Goal: Transaction & Acquisition: Purchase product/service

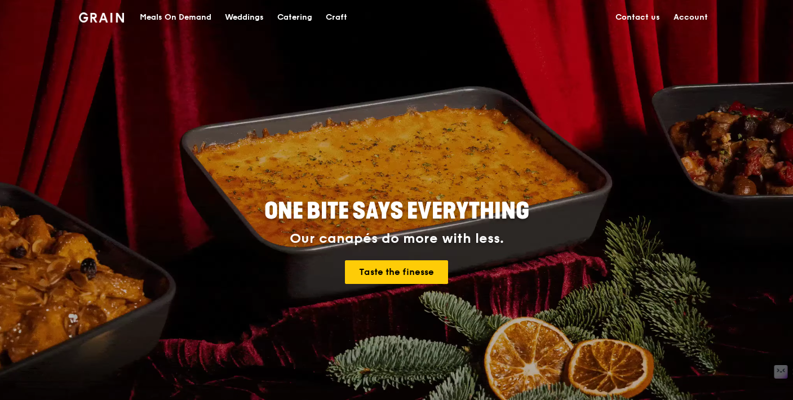
click at [678, 20] on link "Account" at bounding box center [691, 18] width 48 height 34
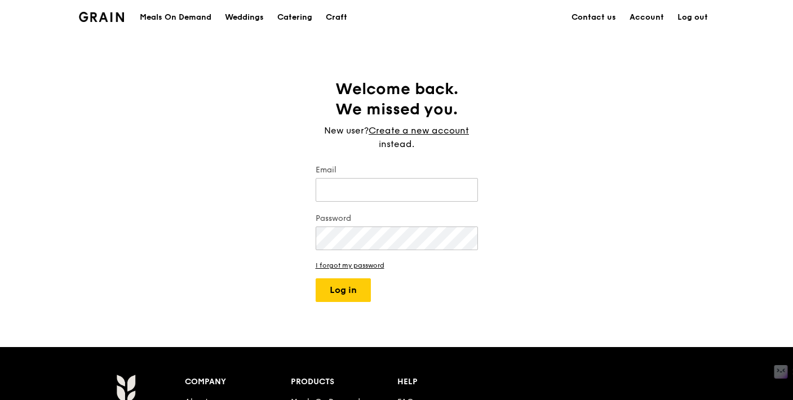
type input "merit@grain.com.sg"
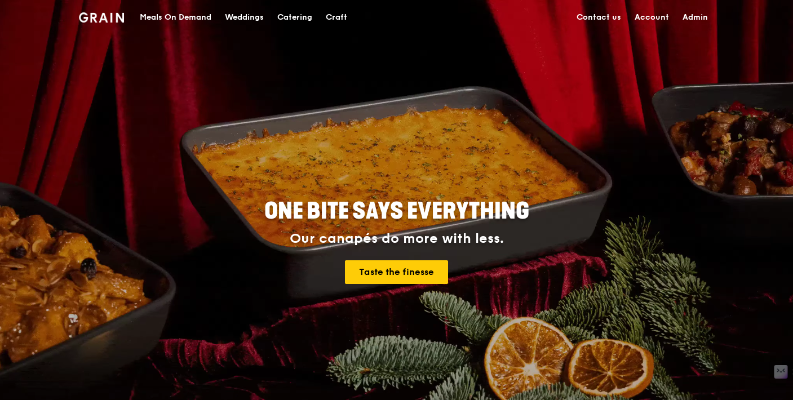
click at [693, 19] on link "Admin" at bounding box center [695, 18] width 39 height 34
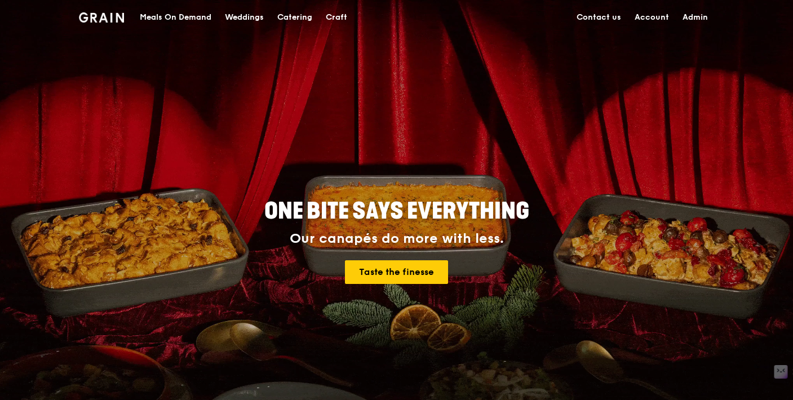
select select "100"
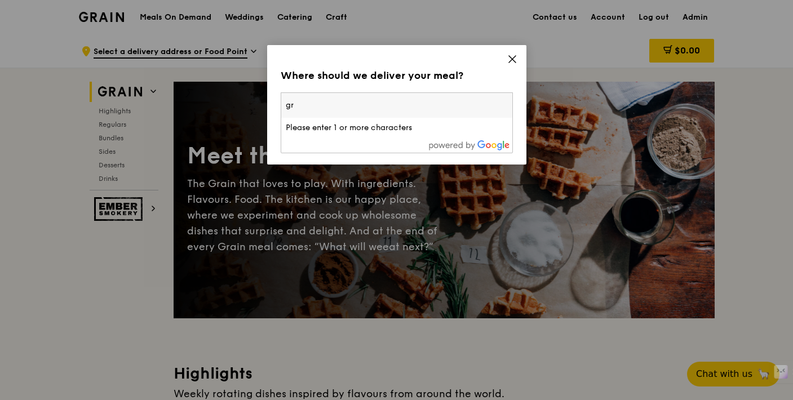
type input "g"
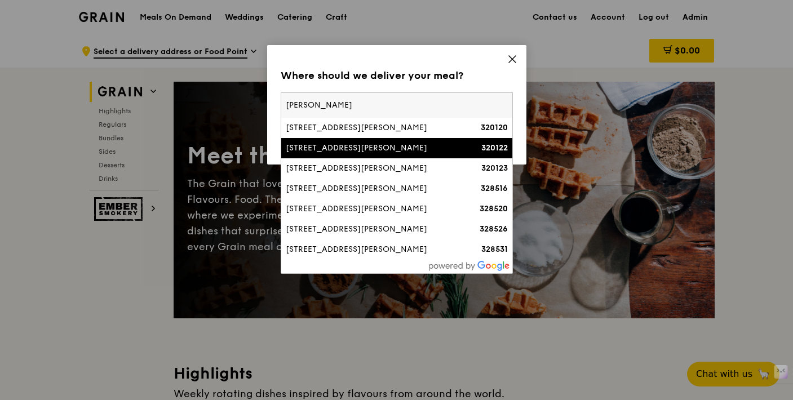
type input "mcnair"
click at [380, 152] on div "[STREET_ADDRESS][PERSON_NAME]" at bounding box center [369, 148] width 167 height 11
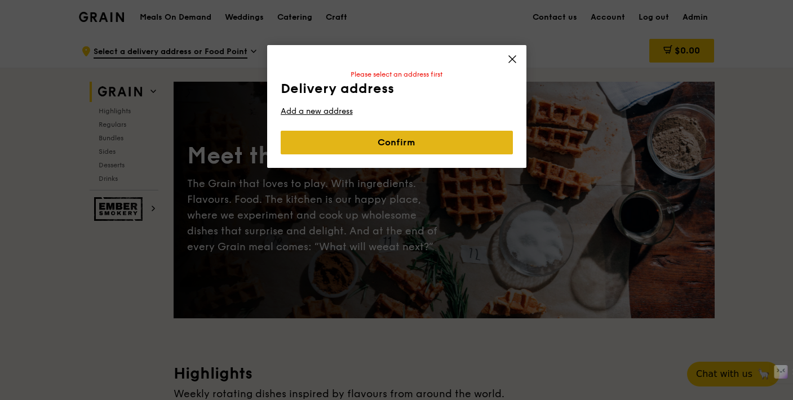
click at [360, 139] on link "Confirm" at bounding box center [397, 143] width 232 height 24
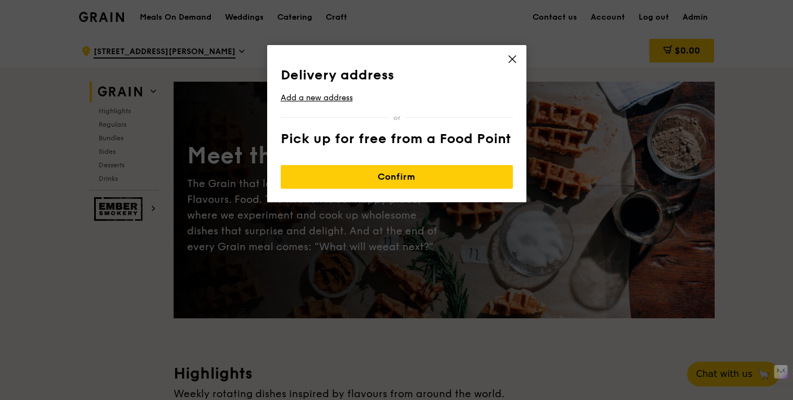
click at [327, 138] on th "Pick up for free from a Food Point" at bounding box center [397, 141] width 232 height 20
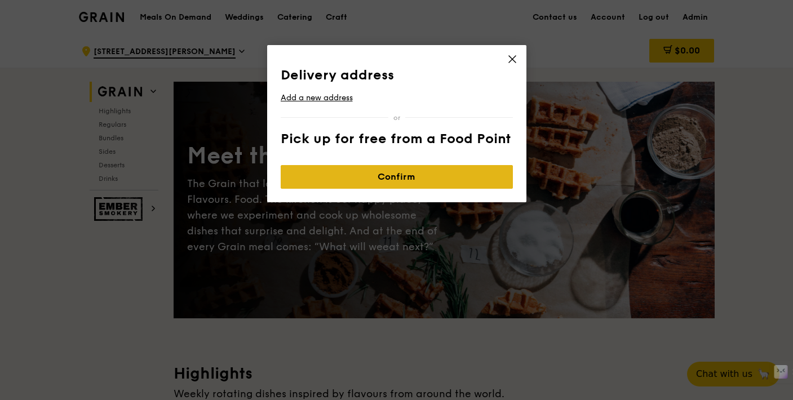
click at [344, 169] on link "Confirm" at bounding box center [397, 177] width 232 height 24
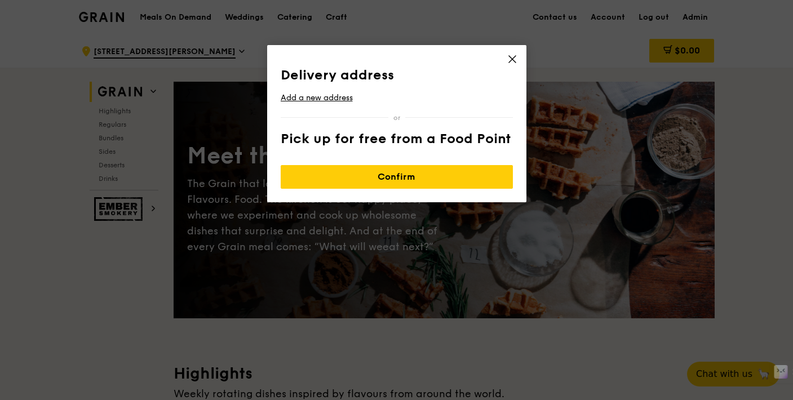
click at [424, 141] on th "Pick up for free from a Food Point" at bounding box center [397, 141] width 232 height 20
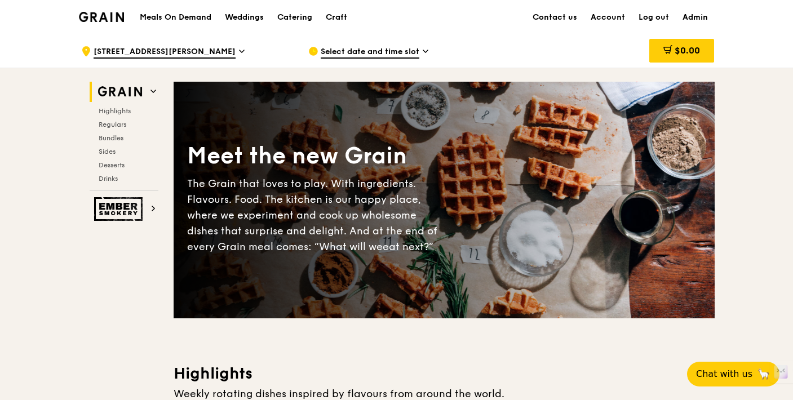
click at [122, 134] on div "Highlights Regulars Bundles Sides Desserts Drinks" at bounding box center [124, 145] width 69 height 77
click at [121, 134] on span "Bundles" at bounding box center [112, 138] width 26 height 8
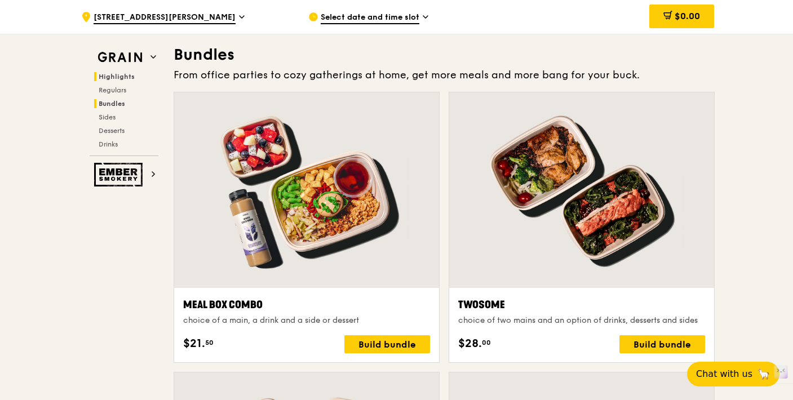
click at [120, 73] on span "Highlights" at bounding box center [117, 77] width 36 height 8
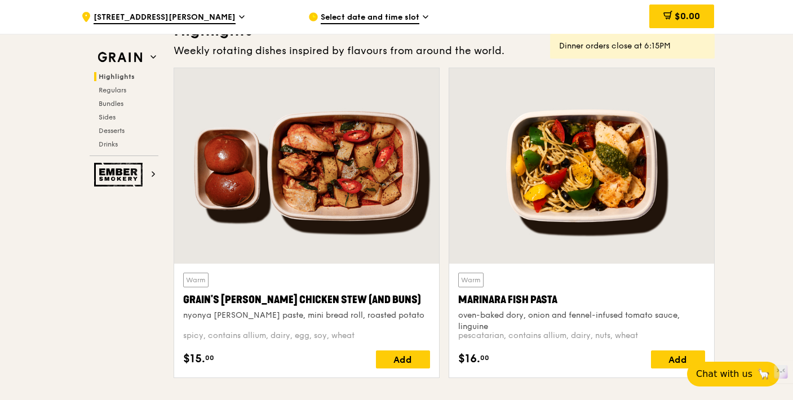
scroll to position [347, 0]
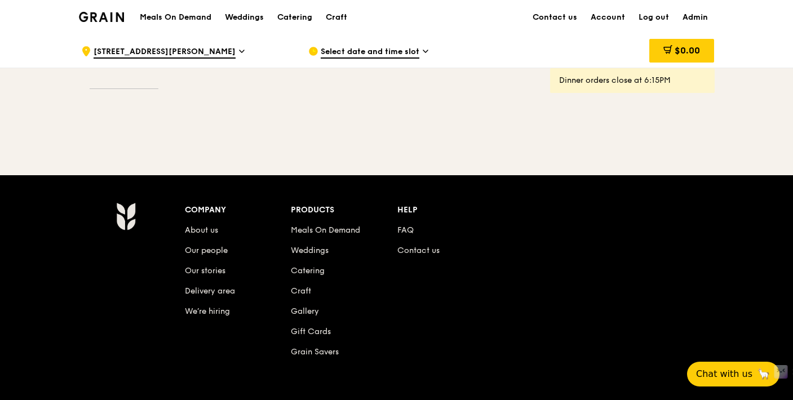
click at [384, 50] on span "Select date and time slot" at bounding box center [370, 52] width 99 height 12
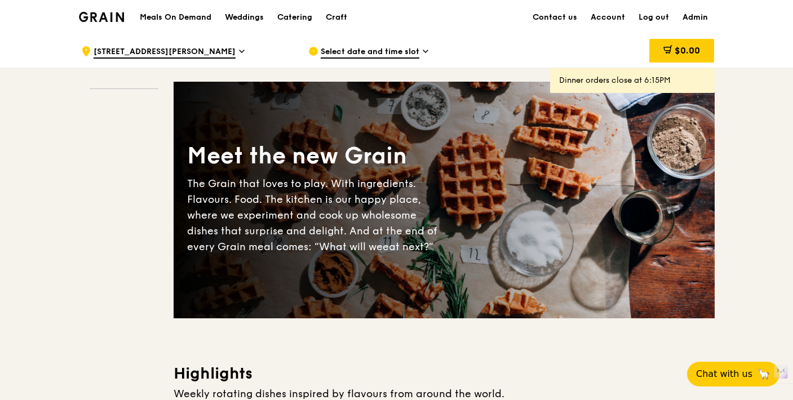
click at [423, 49] on icon at bounding box center [426, 51] width 6 height 10
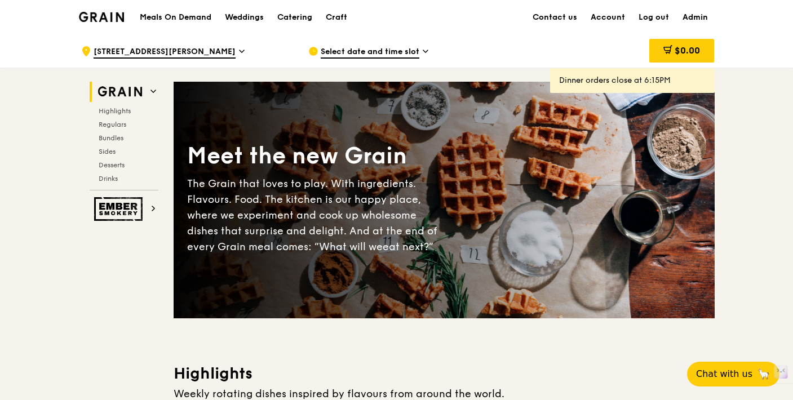
click at [410, 48] on span "Select date and time slot" at bounding box center [370, 52] width 99 height 12
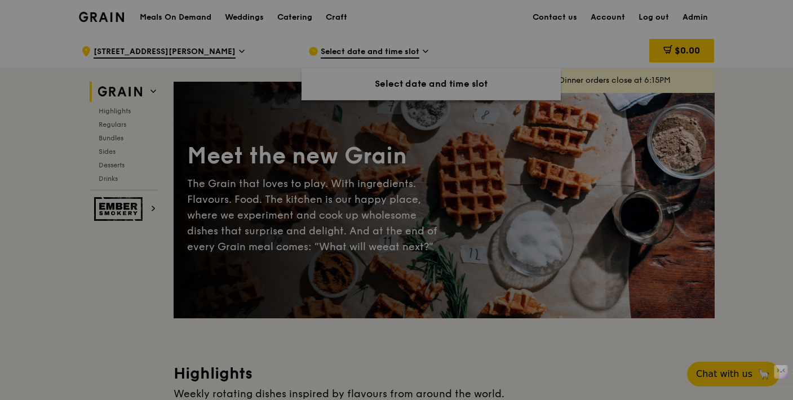
click at [406, 89] on div "Select date and time slot" at bounding box center [431, 84] width 259 height 14
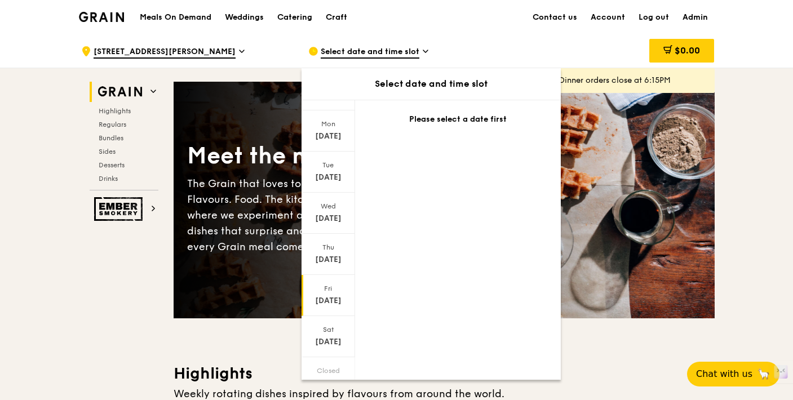
scroll to position [67, 0]
click at [325, 366] on icon at bounding box center [328, 364] width 8 height 8
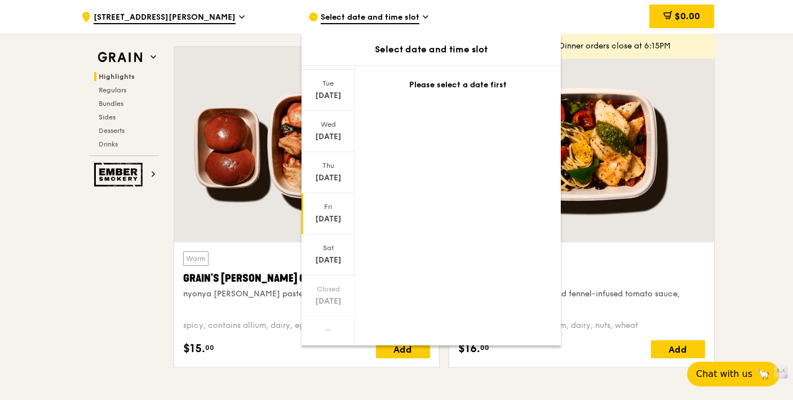
scroll to position [470, 0]
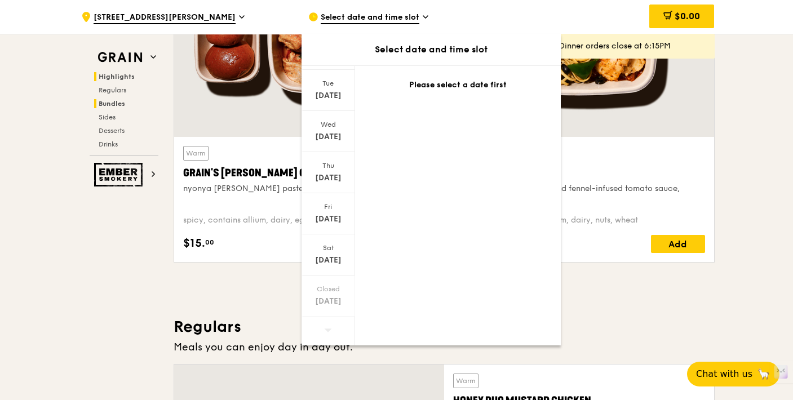
click at [113, 105] on span "Bundles" at bounding box center [112, 104] width 26 height 8
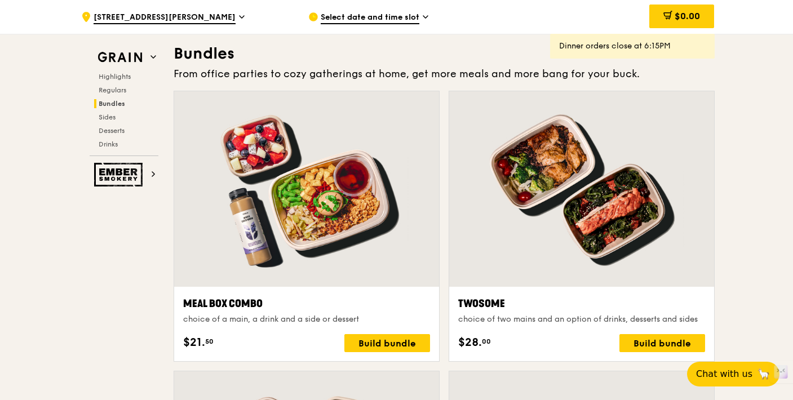
scroll to position [1626, 0]
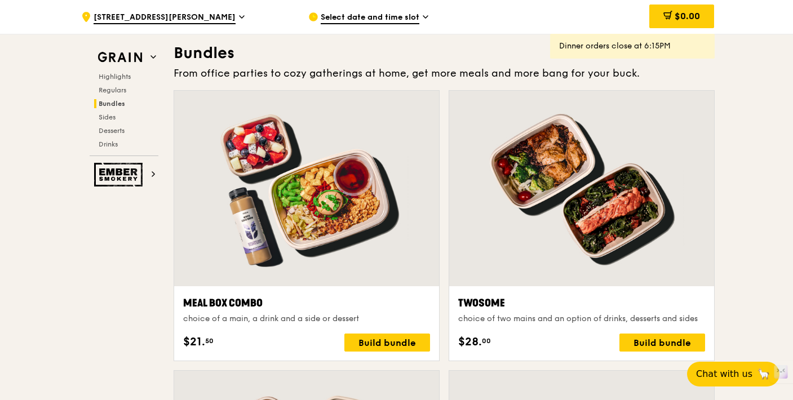
click at [373, 15] on span "Select date and time slot" at bounding box center [370, 18] width 99 height 12
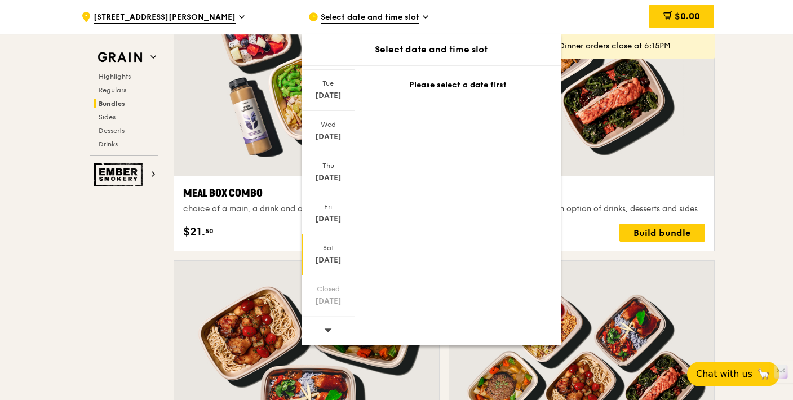
scroll to position [1808, 0]
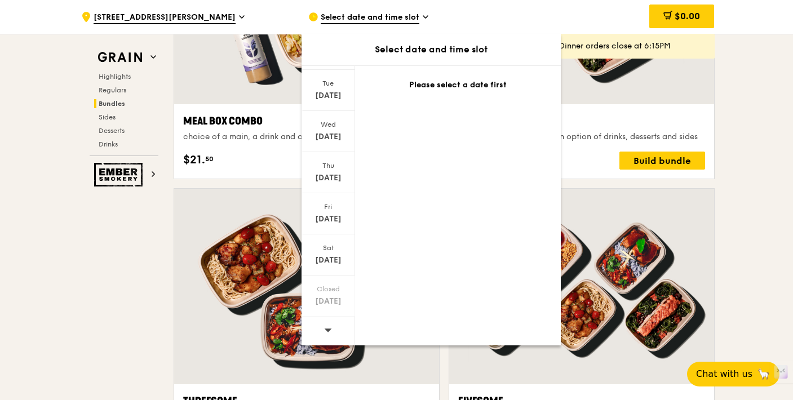
click at [329, 324] on span at bounding box center [328, 330] width 8 height 26
click at [329, 332] on icon at bounding box center [328, 330] width 8 height 8
click at [327, 326] on icon at bounding box center [328, 330] width 8 height 8
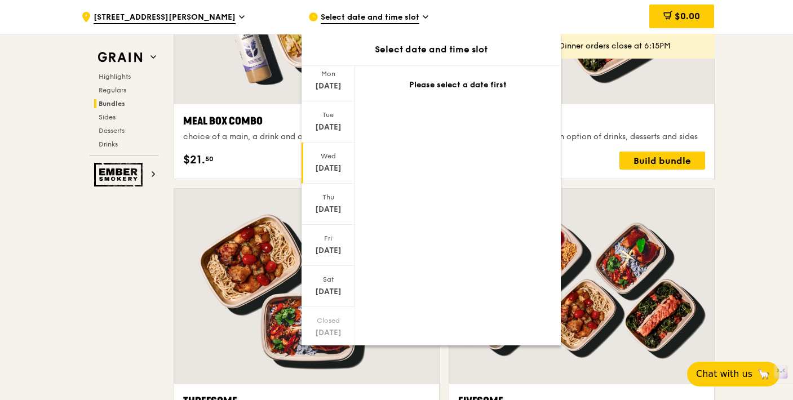
scroll to position [0, 0]
click at [331, 77] on div at bounding box center [329, 80] width 54 height 29
click at [331, 80] on div at bounding box center [329, 80] width 54 height 29
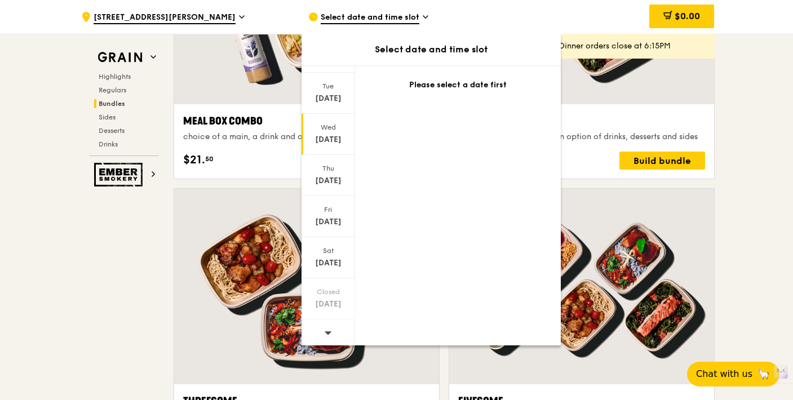
scroll to position [67, 0]
click at [325, 326] on icon at bounding box center [328, 330] width 8 height 8
click at [336, 299] on div "Sep 21" at bounding box center [328, 301] width 50 height 11
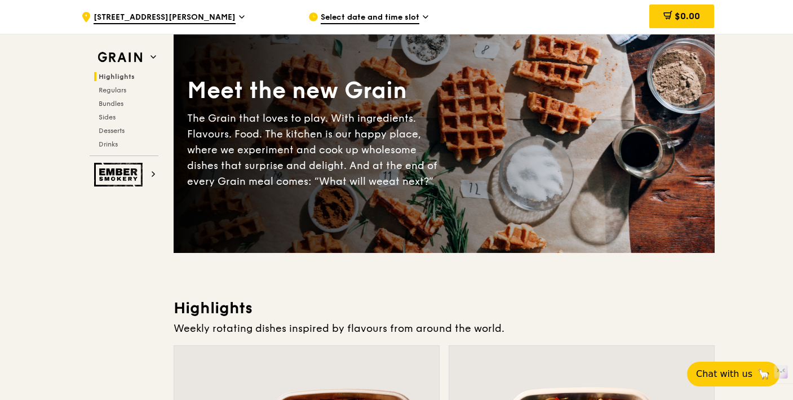
scroll to position [0, 0]
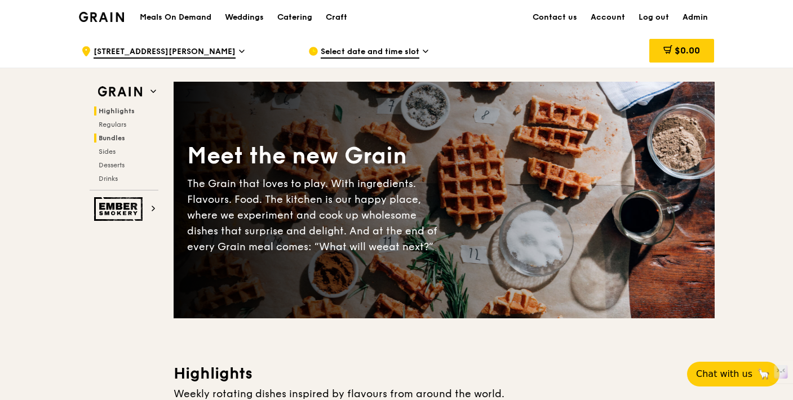
click at [105, 138] on span "Bundles" at bounding box center [112, 138] width 26 height 8
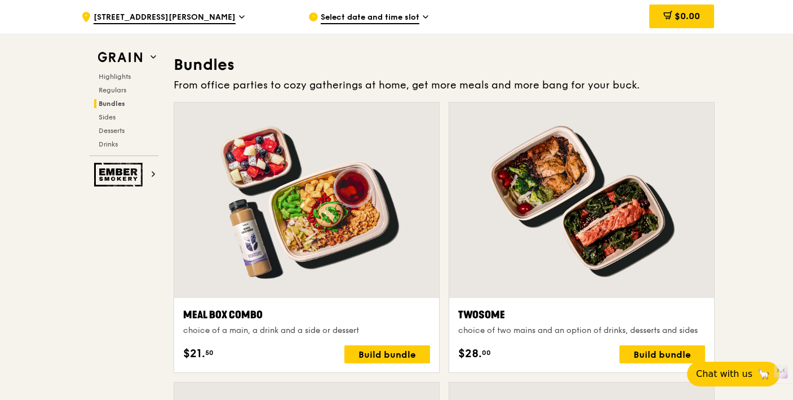
scroll to position [1624, 0]
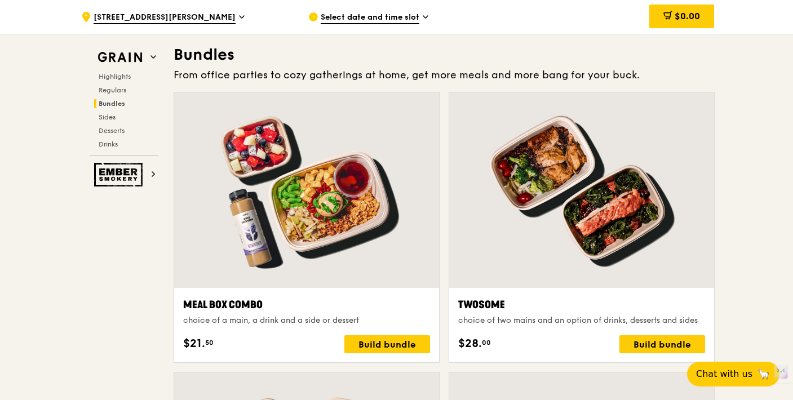
click at [339, 20] on span "Select date and time slot" at bounding box center [370, 18] width 99 height 12
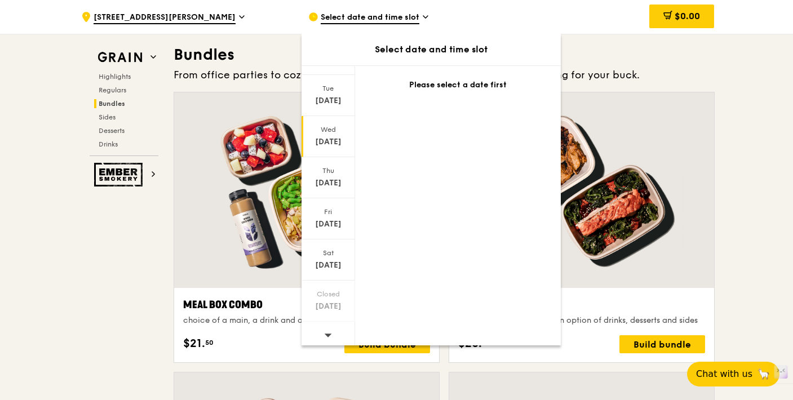
scroll to position [67, 0]
click at [324, 326] on icon at bounding box center [328, 330] width 8 height 8
click at [331, 254] on div "Sat Sep 20" at bounding box center [329, 254] width 54 height 41
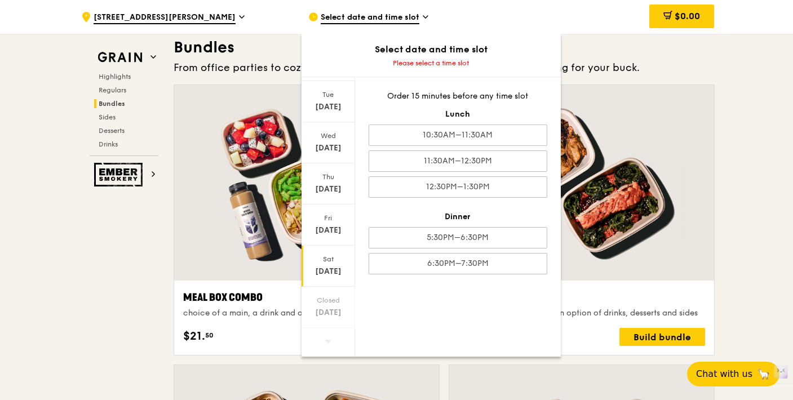
scroll to position [1632, 0]
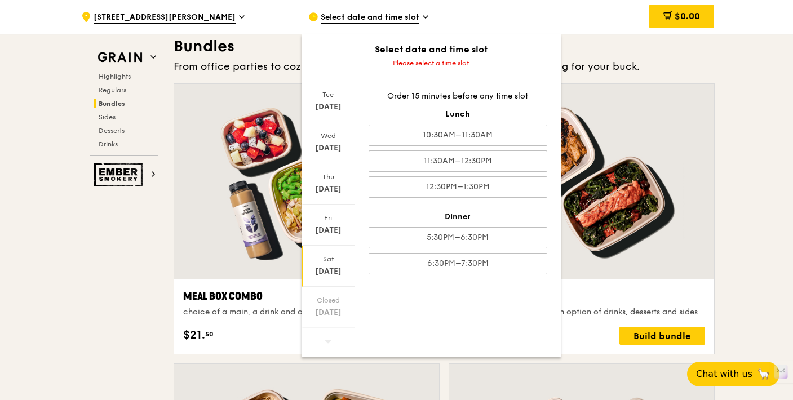
click at [333, 340] on div at bounding box center [329, 342] width 54 height 29
click at [329, 343] on icon at bounding box center [328, 341] width 8 height 8
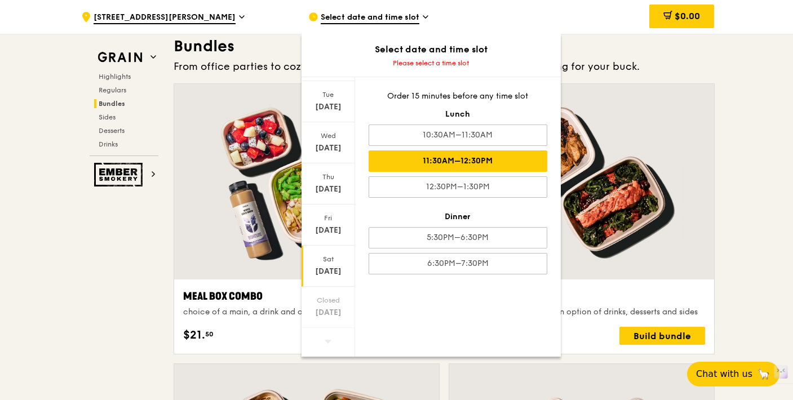
click at [456, 156] on div "11:30AM–12:30PM" at bounding box center [458, 160] width 179 height 21
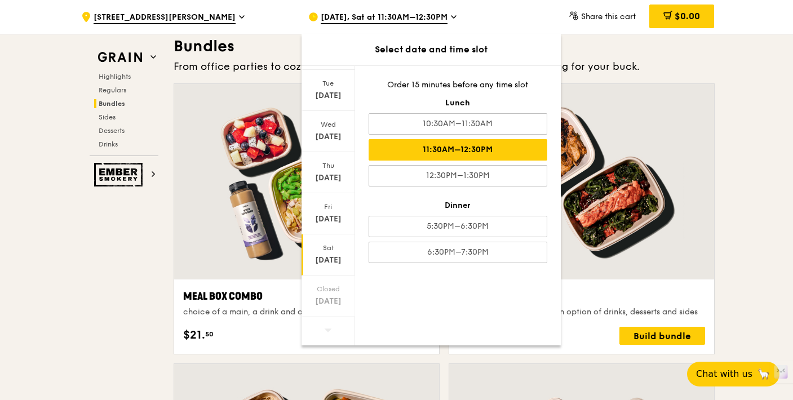
drag, startPoint x: 475, startPoint y: 146, endPoint x: 482, endPoint y: 144, distance: 8.1
click at [475, 146] on div "11:30AM–12:30PM" at bounding box center [458, 149] width 179 height 21
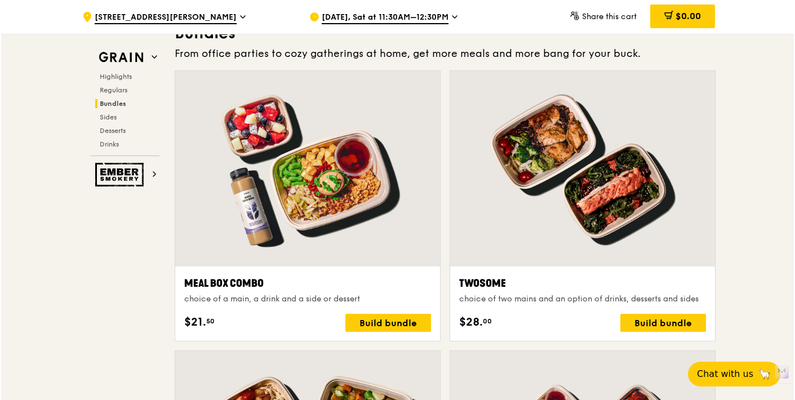
scroll to position [1659, 0]
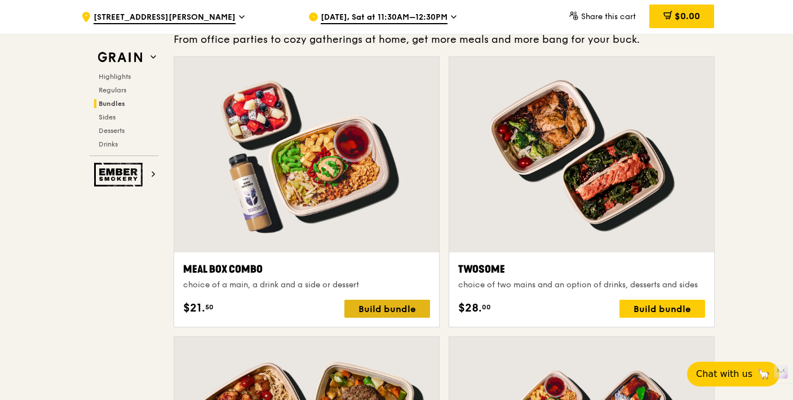
click at [356, 300] on div "Build bundle" at bounding box center [387, 309] width 86 height 18
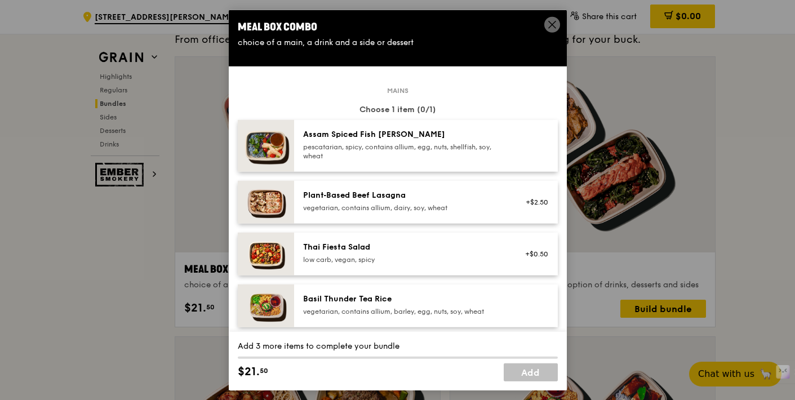
click at [552, 28] on icon at bounding box center [552, 25] width 10 height 10
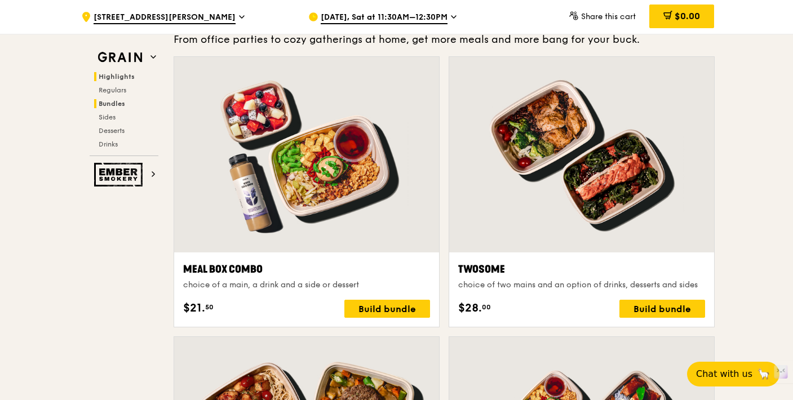
click at [114, 77] on span "Highlights" at bounding box center [117, 77] width 36 height 8
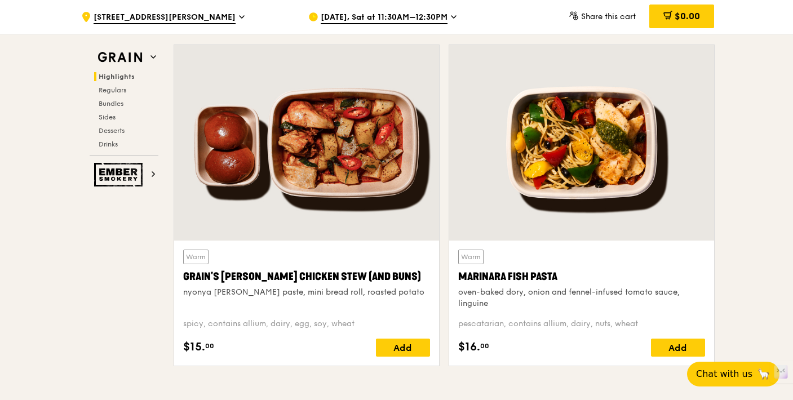
scroll to position [318, 0]
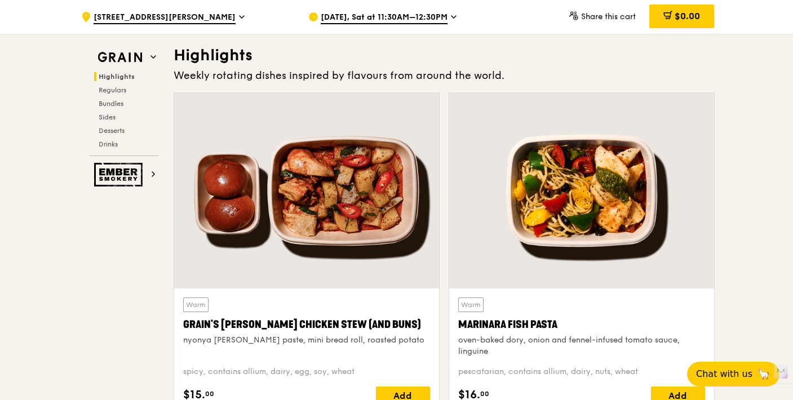
click at [447, 17] on div "[DATE], Sat at 11:30AM–12:30PM" at bounding box center [412, 17] width 209 height 34
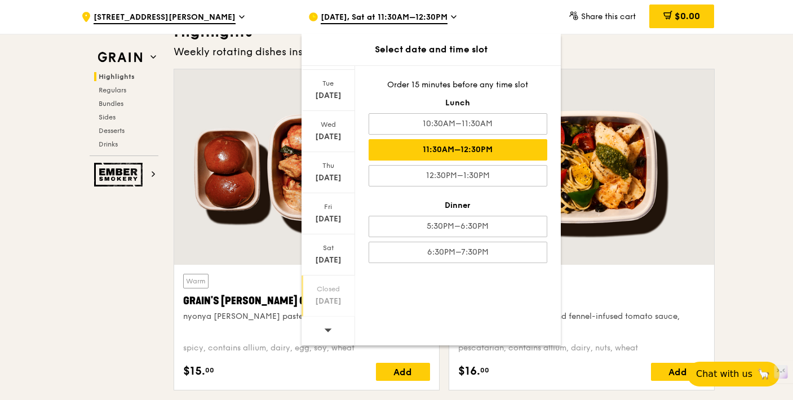
scroll to position [345, 0]
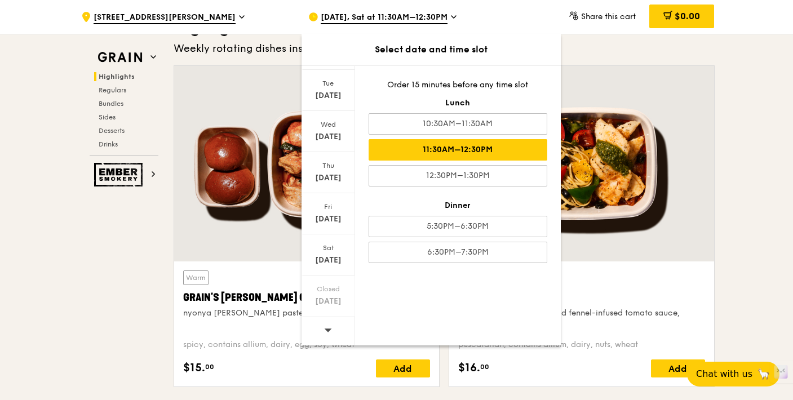
click at [329, 323] on span at bounding box center [328, 330] width 8 height 26
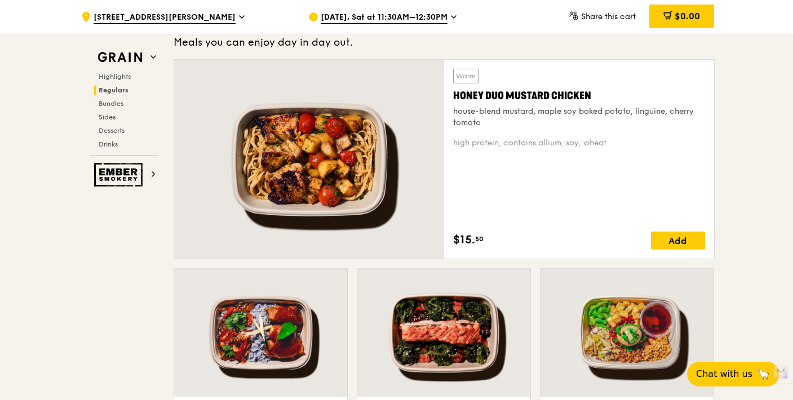
scroll to position [745, 0]
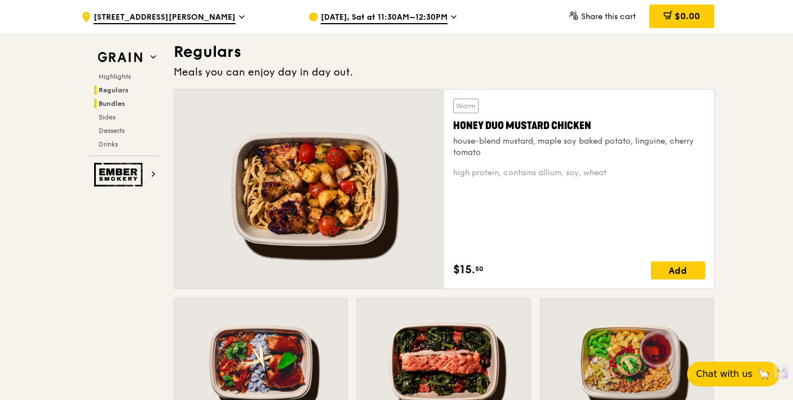
click at [118, 100] on span "Bundles" at bounding box center [112, 104] width 26 height 8
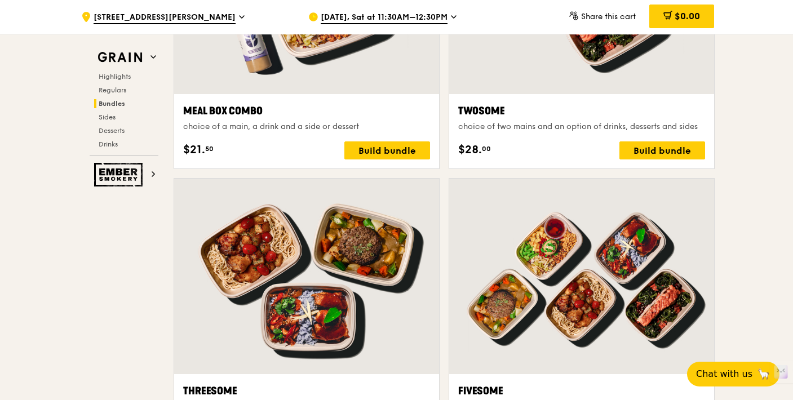
scroll to position [1930, 0]
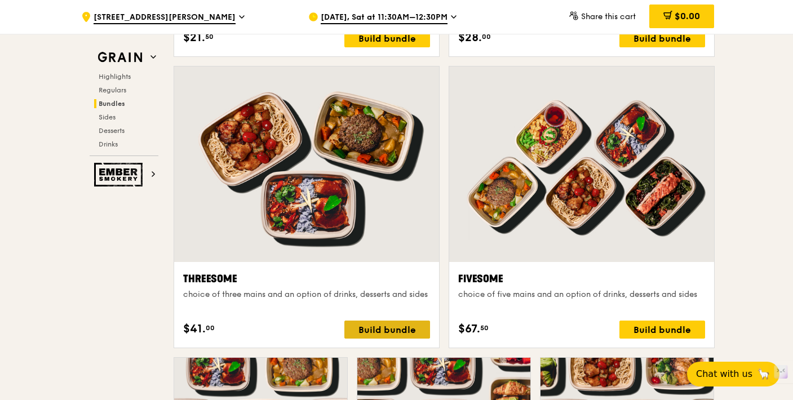
click at [378, 324] on div "Build bundle" at bounding box center [387, 330] width 86 height 18
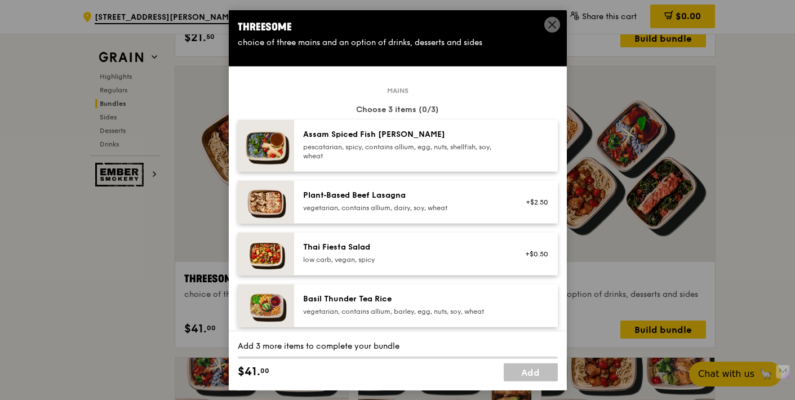
click at [555, 23] on icon at bounding box center [552, 25] width 10 height 10
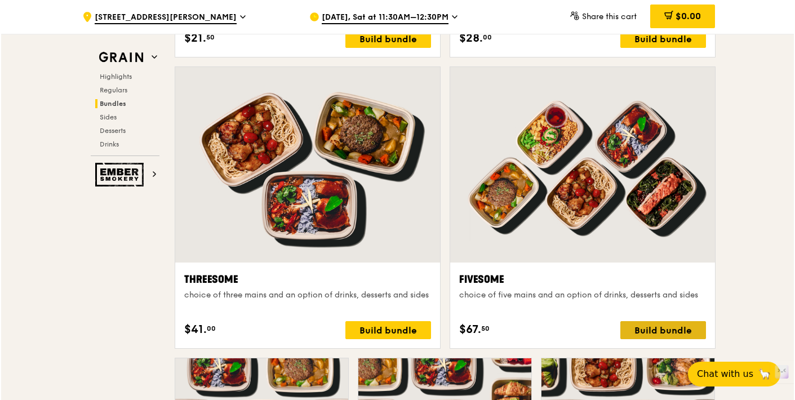
scroll to position [1929, 0]
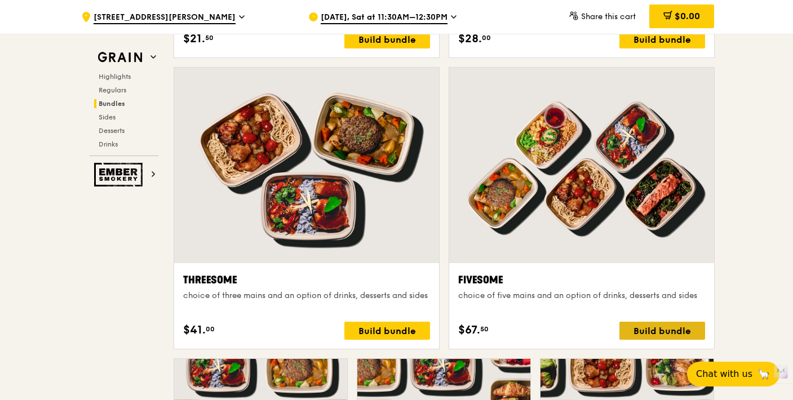
click at [661, 325] on div "Build bundle" at bounding box center [662, 331] width 86 height 18
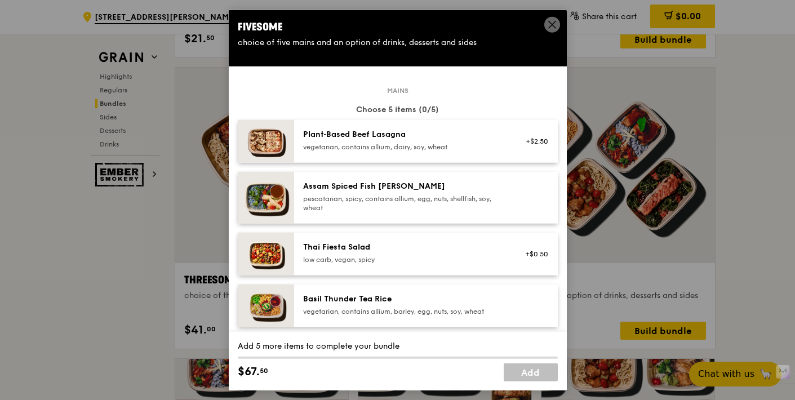
click at [552, 21] on icon at bounding box center [552, 25] width 10 height 10
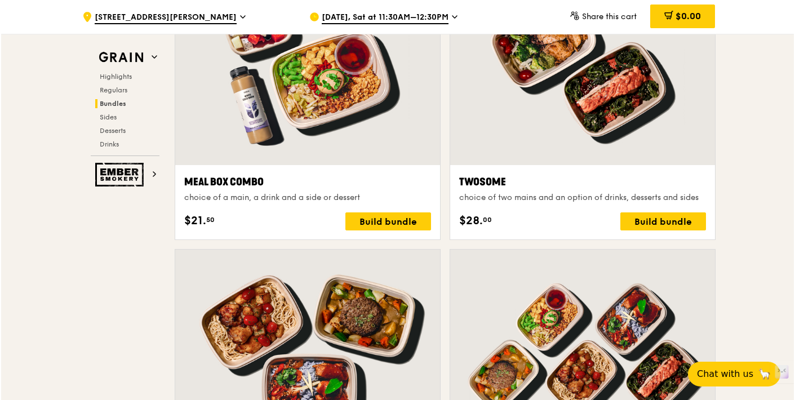
scroll to position [1633, 0]
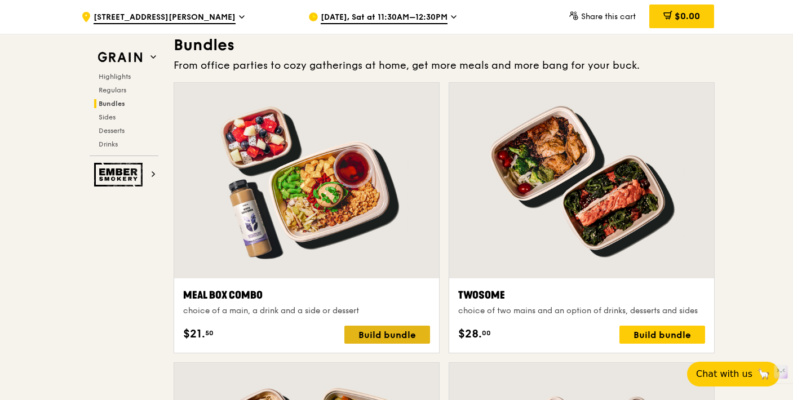
click at [409, 338] on div "Build bundle" at bounding box center [387, 335] width 86 height 18
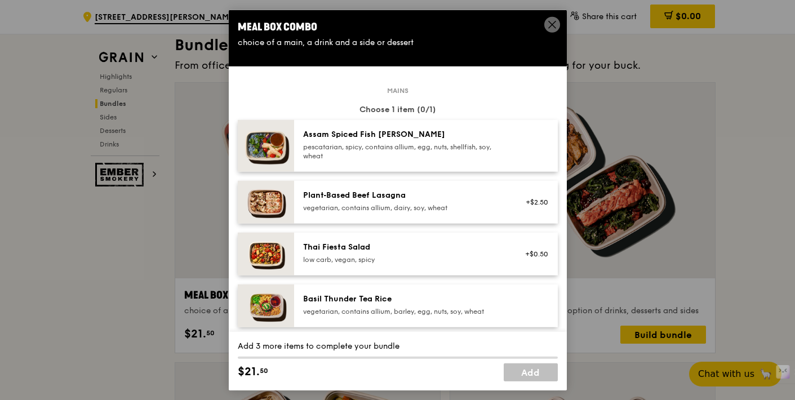
click at [277, 208] on img at bounding box center [266, 202] width 56 height 43
click at [547, 20] on icon at bounding box center [552, 25] width 10 height 10
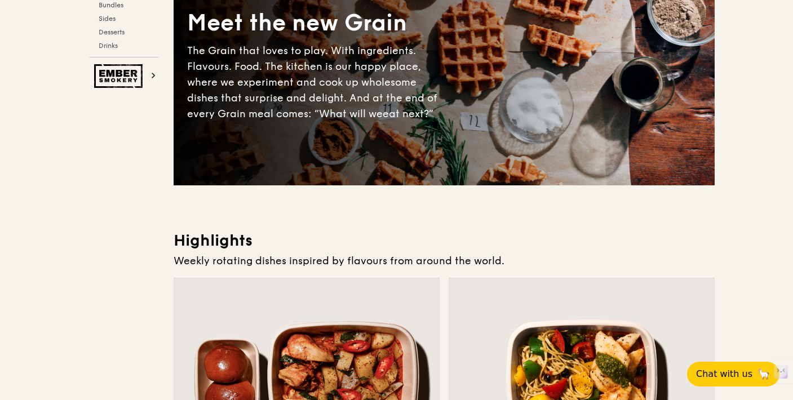
scroll to position [0, 0]
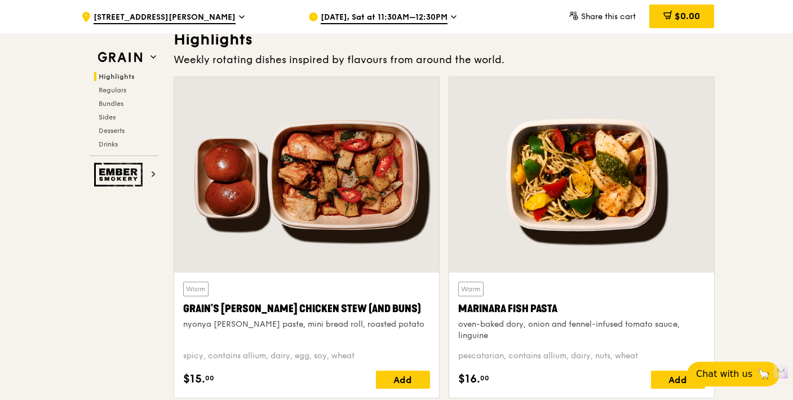
scroll to position [309, 0]
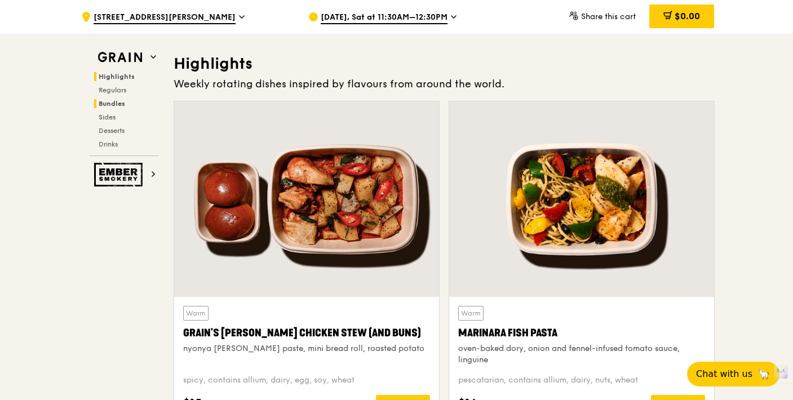
click at [117, 100] on span "Bundles" at bounding box center [112, 104] width 26 height 8
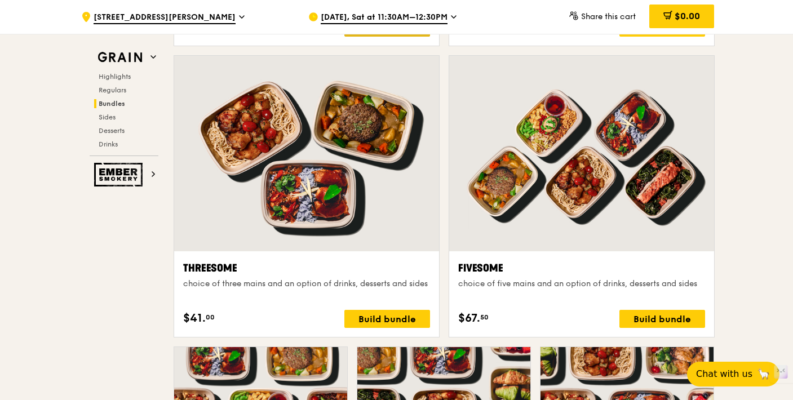
scroll to position [1832, 0]
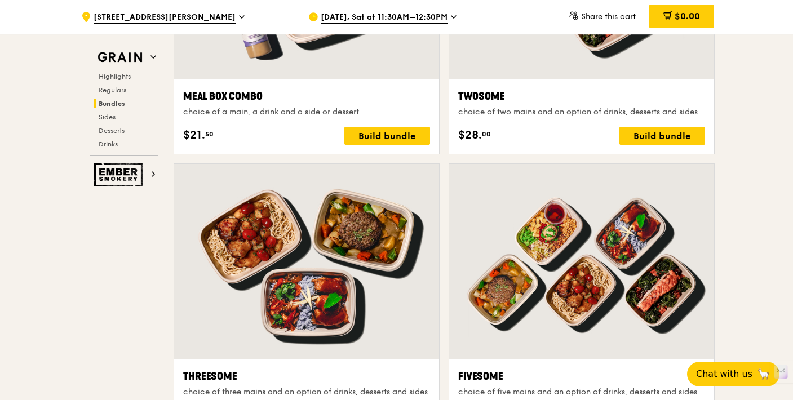
click at [398, 238] on div at bounding box center [306, 262] width 265 height 196
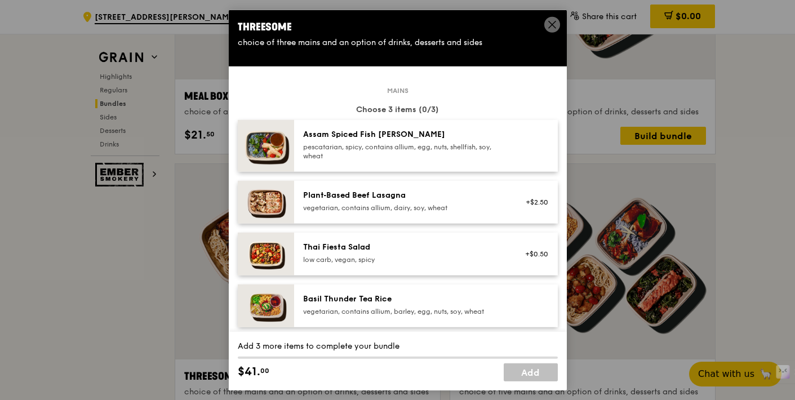
click at [549, 21] on icon at bounding box center [552, 24] width 7 height 7
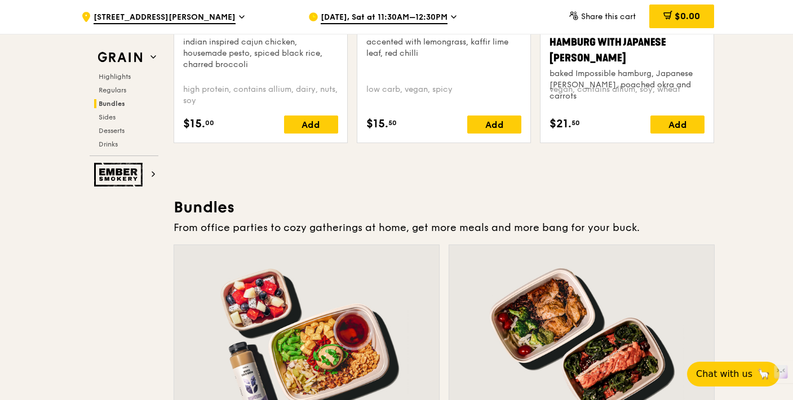
scroll to position [1243, 0]
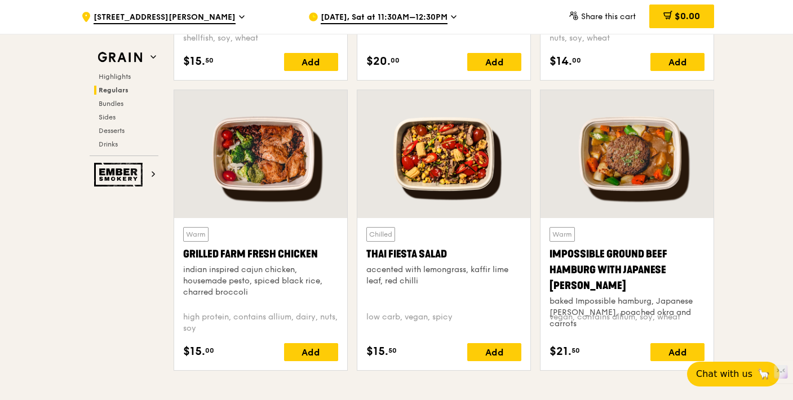
click at [670, 296] on div "baked Impossible hamburg, Japanese [PERSON_NAME], poached okra and carrots" at bounding box center [627, 313] width 155 height 34
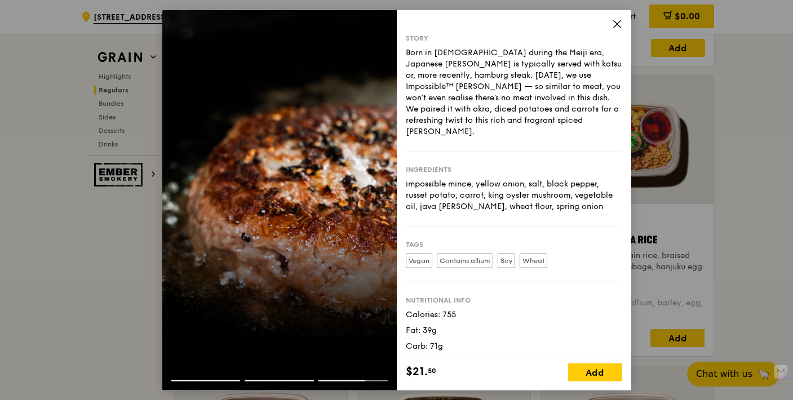
scroll to position [11, 0]
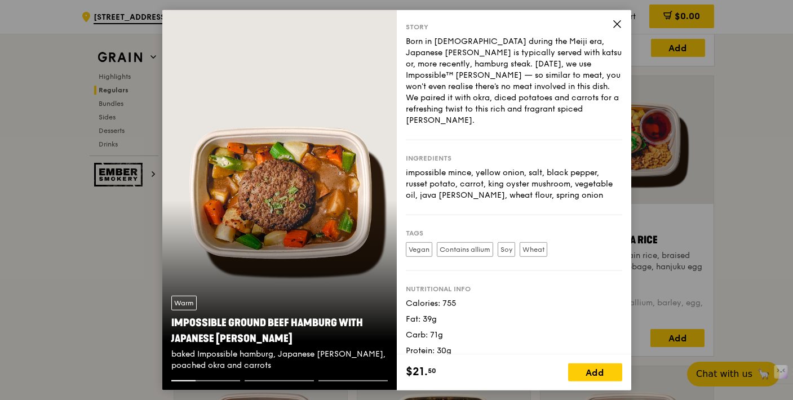
click at [619, 24] on icon at bounding box center [617, 24] width 10 height 10
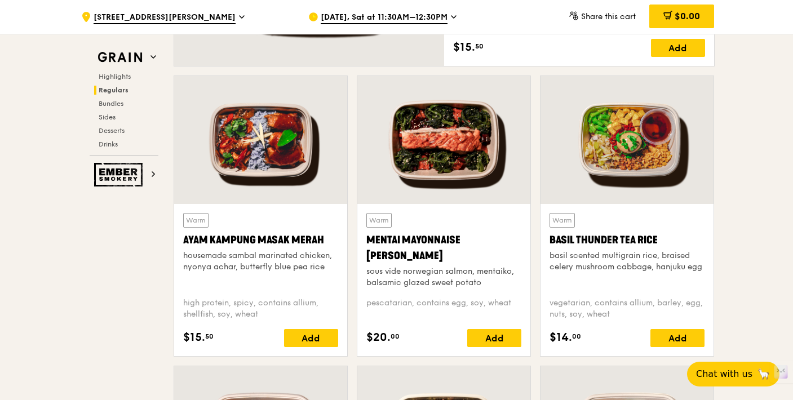
click at [451, 148] on div at bounding box center [443, 140] width 173 height 128
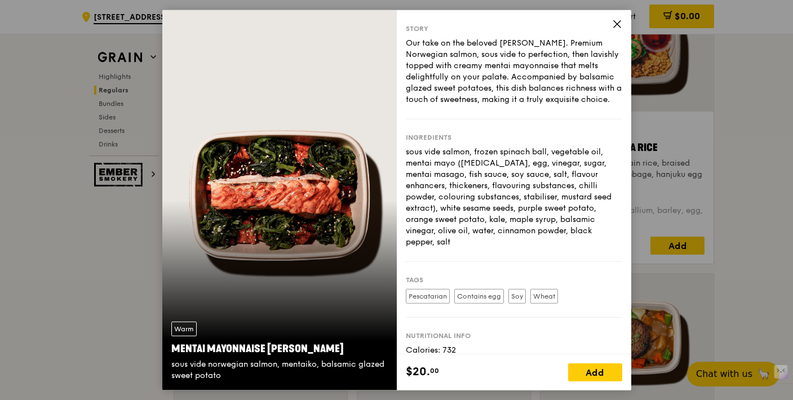
scroll to position [0, 0]
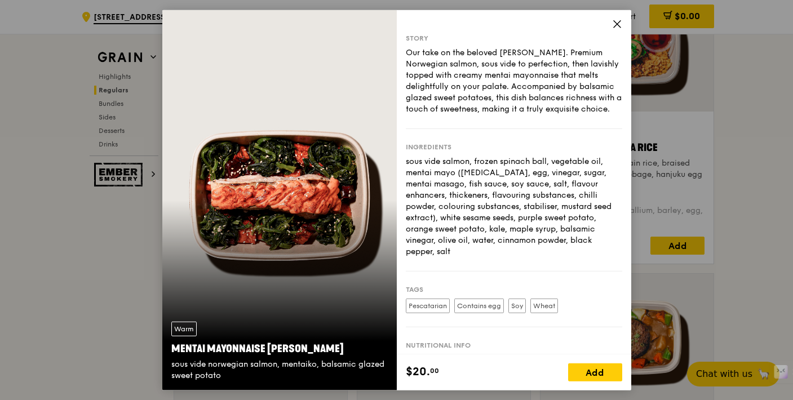
click at [615, 25] on icon at bounding box center [617, 24] width 7 height 7
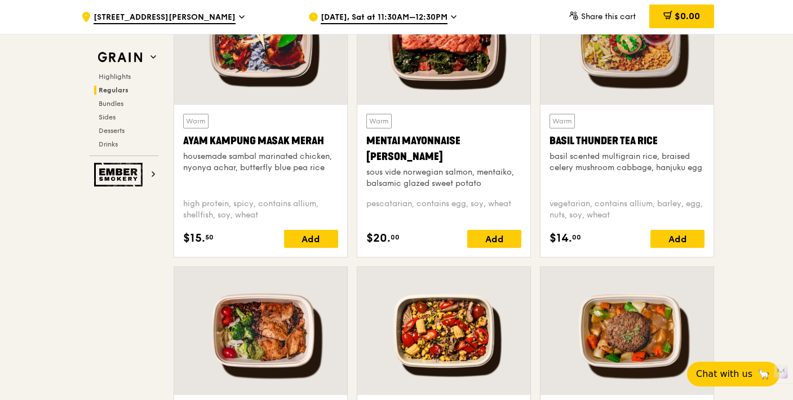
scroll to position [1123, 0]
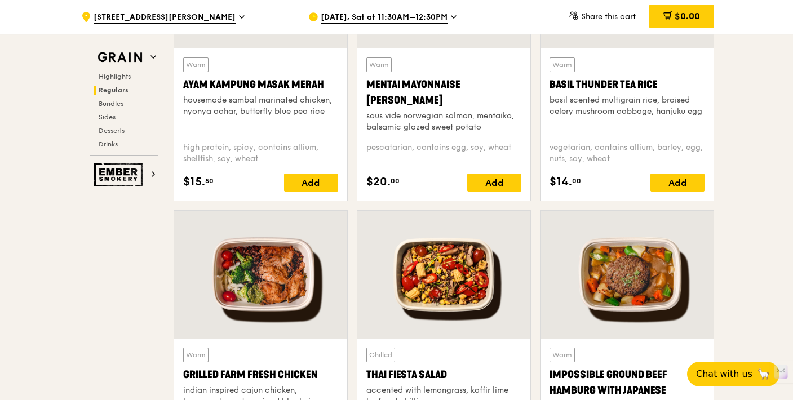
click at [316, 268] on div at bounding box center [260, 275] width 173 height 128
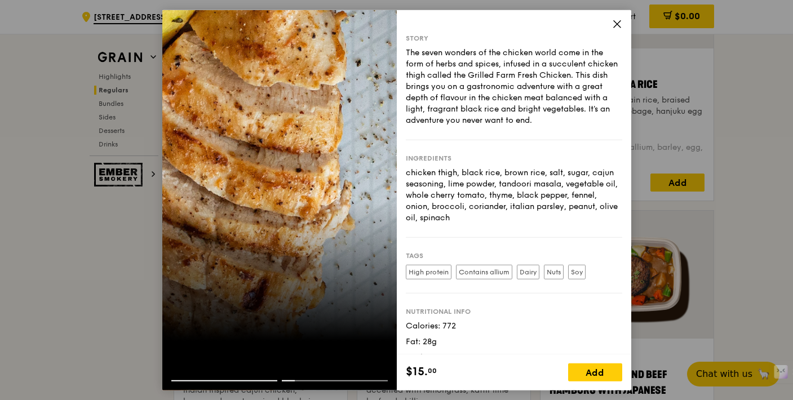
click at [616, 19] on icon at bounding box center [617, 24] width 10 height 10
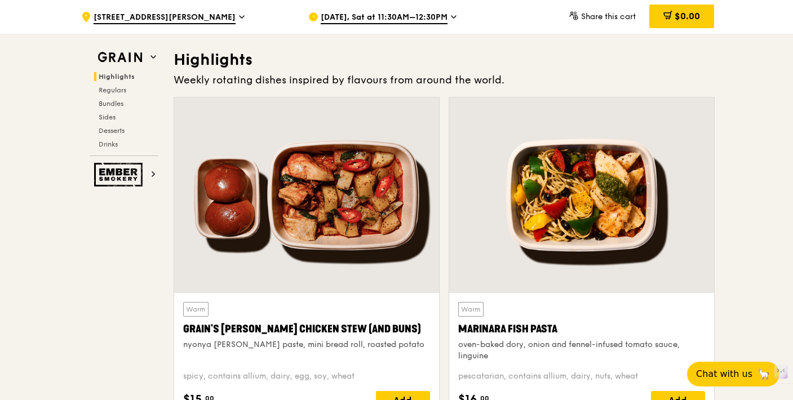
scroll to position [312, 0]
